Goal: Task Accomplishment & Management: Complete application form

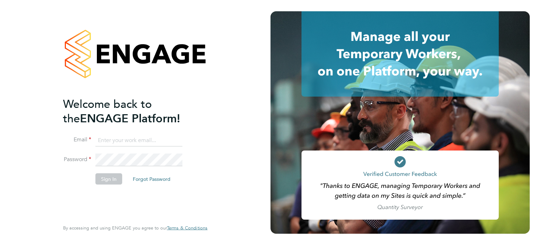
type input "amie.day@morganhunt.com"
click at [108, 181] on button "Sign In" at bounding box center [108, 178] width 27 height 11
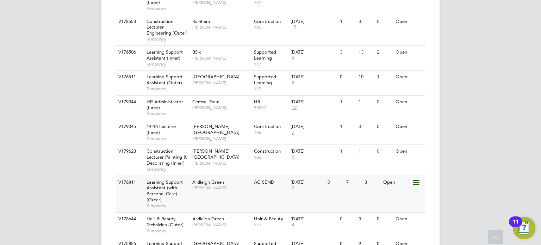
scroll to position [422, 0]
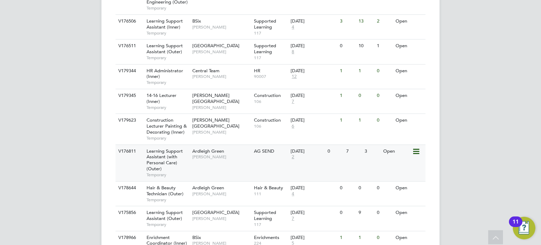
click at [294, 163] on div "V176811 Learning Support Assistant (with Personal Care) (Outer) Temporary Ardle…" at bounding box center [270, 162] width 310 height 37
click at [235, 161] on div "Ardleigh Green Karen Marcelline" at bounding box center [221, 154] width 62 height 18
click at [238, 160] on div "Ardleigh Green Karen Marcelline" at bounding box center [221, 154] width 62 height 18
click at [235, 166] on div "V176811 Learning Support Assistant (with Personal Care) (Outer) Temporary Ardle…" at bounding box center [270, 162] width 310 height 37
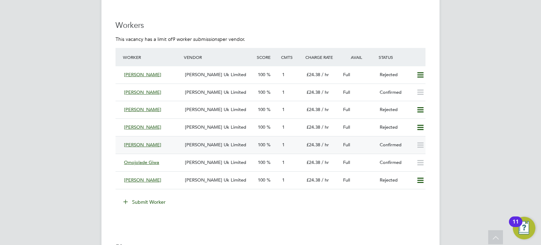
click at [252, 145] on div "[PERSON_NAME] Uk Limited" at bounding box center [218, 145] width 73 height 12
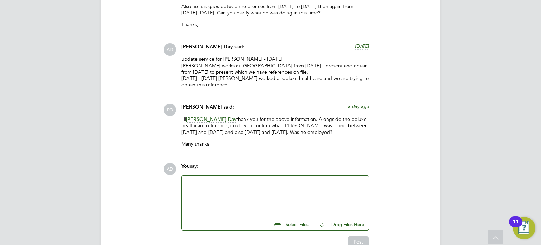
click at [251, 183] on div at bounding box center [275, 194] width 178 height 30
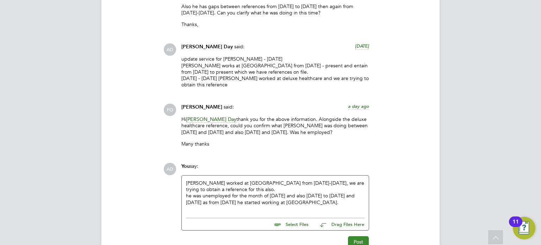
click at [354, 236] on button "Post" at bounding box center [358, 241] width 21 height 11
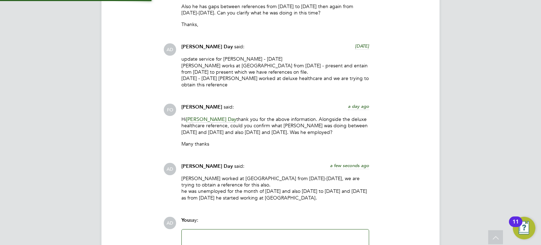
scroll to position [1299, 0]
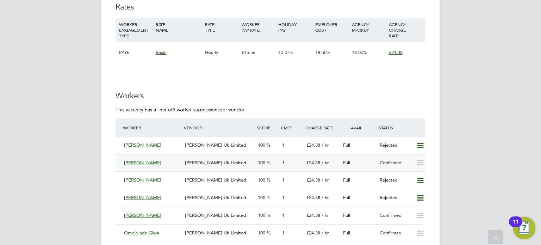
click at [418, 162] on icon at bounding box center [420, 163] width 9 height 6
click at [422, 162] on icon at bounding box center [420, 163] width 9 height 6
click at [240, 164] on div "[PERSON_NAME] Uk Limited" at bounding box center [218, 163] width 73 height 12
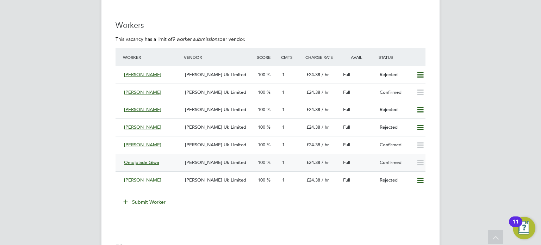
click at [418, 164] on icon at bounding box center [420, 163] width 9 height 6
click at [249, 93] on div "[PERSON_NAME] Uk Limited" at bounding box center [218, 93] width 73 height 12
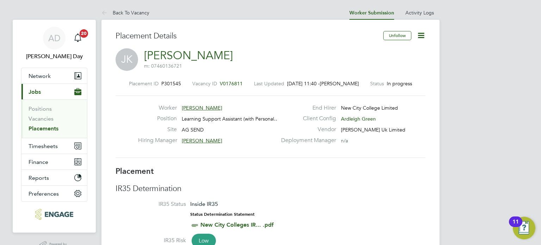
click at [422, 35] on icon at bounding box center [420, 35] width 9 height 9
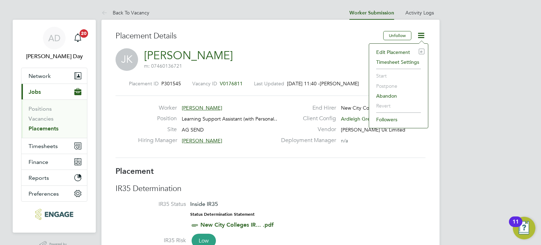
click at [306, 56] on div "[PERSON_NAME] [PERSON_NAME] m: 07460136721" at bounding box center [270, 60] width 310 height 24
